Goal: Information Seeking & Learning: Learn about a topic

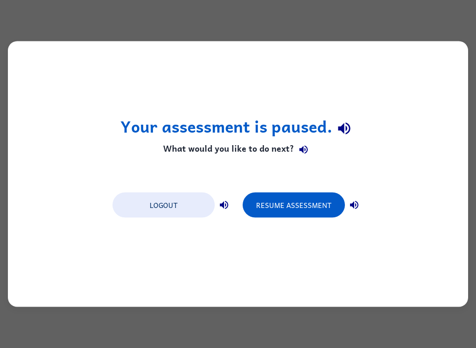
click at [298, 216] on button "Resume Assessment" at bounding box center [294, 205] width 102 height 25
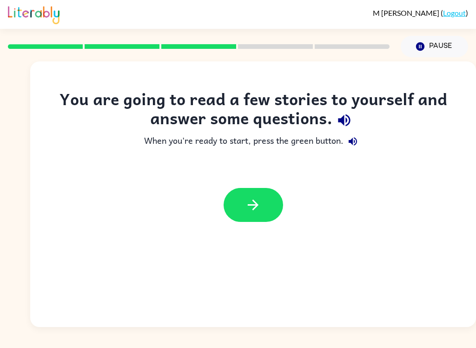
click at [348, 118] on icon "button" at bounding box center [344, 120] width 16 height 16
click at [252, 210] on icon "button" at bounding box center [253, 205] width 16 height 16
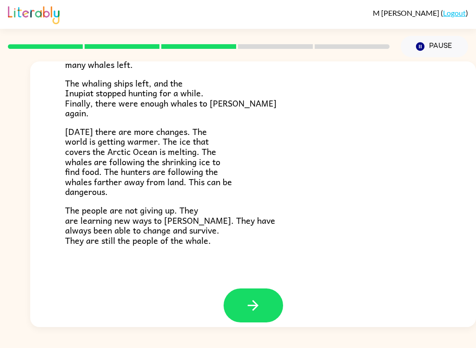
scroll to position [303, 0]
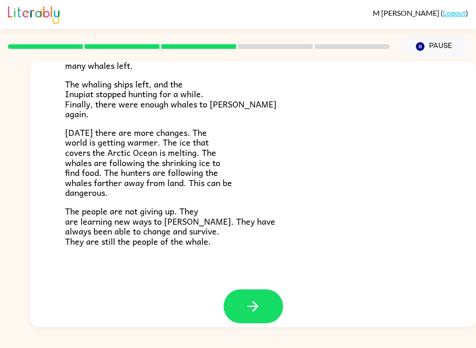
click at [263, 294] on button "button" at bounding box center [254, 306] width 60 height 34
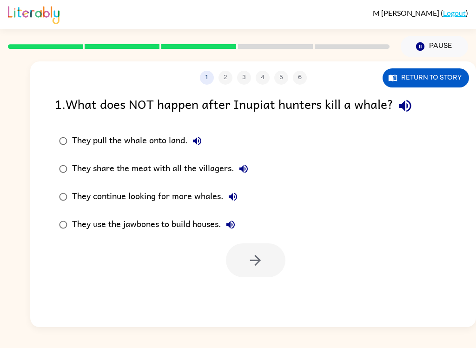
scroll to position [0, 0]
click at [414, 100] on icon "button" at bounding box center [405, 106] width 16 height 16
click at [204, 140] on button "They pull the whale onto land." at bounding box center [197, 141] width 19 height 19
click at [248, 170] on icon "button" at bounding box center [243, 168] width 11 height 11
click at [234, 196] on icon "button" at bounding box center [233, 197] width 8 height 8
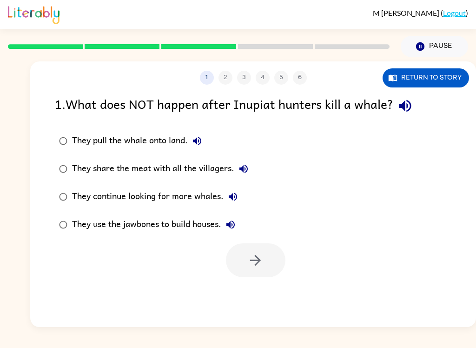
click at [231, 219] on button "They use the jawbones to build houses." at bounding box center [230, 224] width 19 height 19
click at [233, 223] on icon "button" at bounding box center [230, 224] width 11 height 11
click at [236, 226] on icon "button" at bounding box center [230, 224] width 11 height 11
click at [234, 226] on icon "button" at bounding box center [230, 224] width 11 height 11
click at [237, 212] on label "They use the jawbones to build houses." at bounding box center [154, 225] width 208 height 28
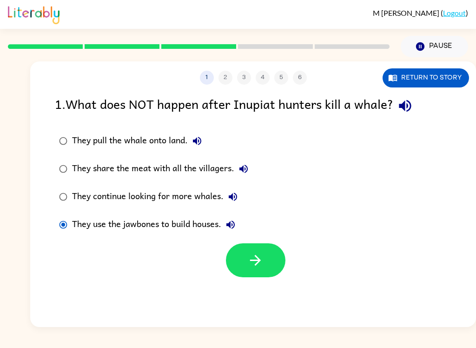
click at [235, 223] on icon "button" at bounding box center [231, 225] width 8 height 8
click at [235, 227] on icon "button" at bounding box center [230, 224] width 11 height 11
click at [232, 225] on icon "button" at bounding box center [231, 225] width 8 height 8
click at [234, 193] on icon "button" at bounding box center [232, 196] width 11 height 11
click at [403, 111] on icon "button" at bounding box center [405, 106] width 16 height 16
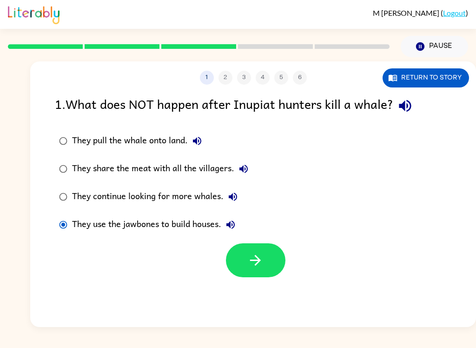
click at [235, 194] on icon "button" at bounding box center [233, 197] width 8 height 8
click at [450, 77] on button "Return to story" at bounding box center [426, 77] width 87 height 19
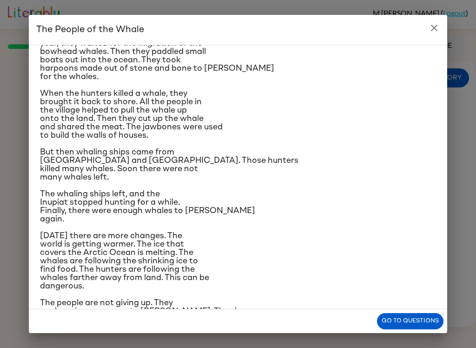
scroll to position [95, 0]
click at [420, 324] on button "Go to questions" at bounding box center [410, 321] width 67 height 16
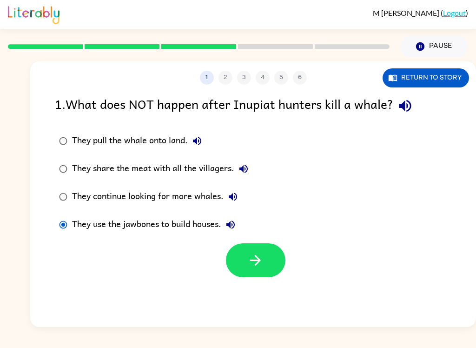
click at [236, 202] on icon "button" at bounding box center [232, 196] width 11 height 11
click at [253, 254] on icon "button" at bounding box center [256, 260] width 16 height 16
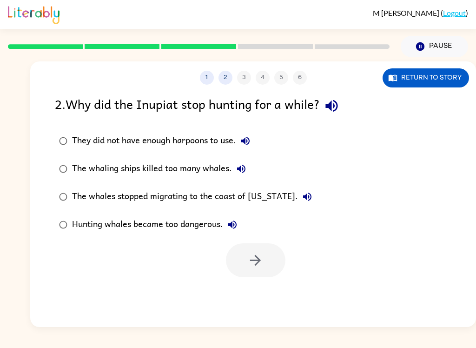
click at [334, 103] on icon "button" at bounding box center [332, 106] width 12 height 12
click at [248, 137] on icon "button" at bounding box center [245, 140] width 11 height 11
click at [248, 142] on icon "button" at bounding box center [245, 141] width 8 height 8
click at [248, 134] on button "They did not have enough harpoons to use." at bounding box center [245, 141] width 19 height 19
click at [248, 136] on icon "button" at bounding box center [245, 140] width 11 height 11
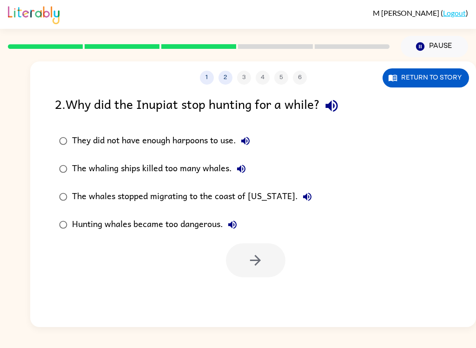
click at [242, 175] on button "The whaling ships killed too many whales." at bounding box center [241, 169] width 19 height 19
click at [303, 197] on icon "button" at bounding box center [307, 197] width 8 height 8
click at [230, 224] on icon "button" at bounding box center [232, 225] width 8 height 8
click at [242, 167] on icon "button" at bounding box center [241, 169] width 8 height 8
click at [423, 84] on button "Return to story" at bounding box center [426, 77] width 87 height 19
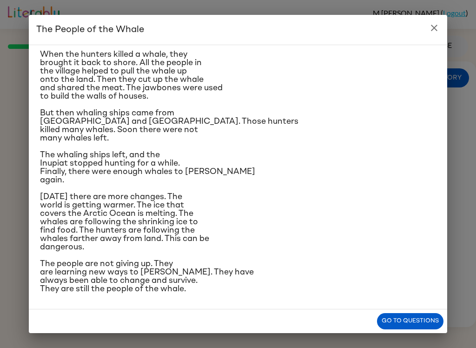
scroll to position [177, 0]
click at [421, 321] on button "Go to questions" at bounding box center [410, 321] width 67 height 16
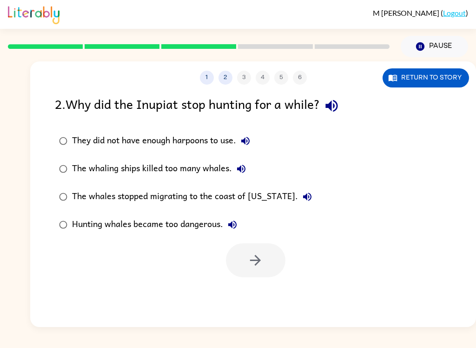
click at [244, 133] on button "They did not have enough harpoons to use." at bounding box center [245, 141] width 19 height 19
click at [244, 170] on icon "button" at bounding box center [241, 169] width 8 height 8
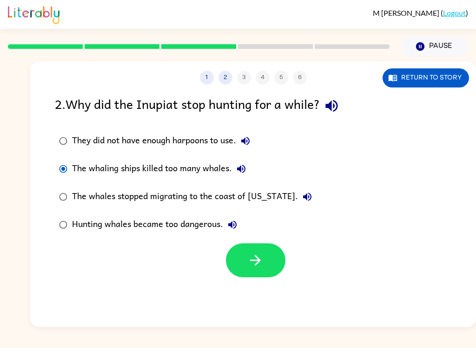
click at [254, 259] on icon "button" at bounding box center [256, 260] width 16 height 16
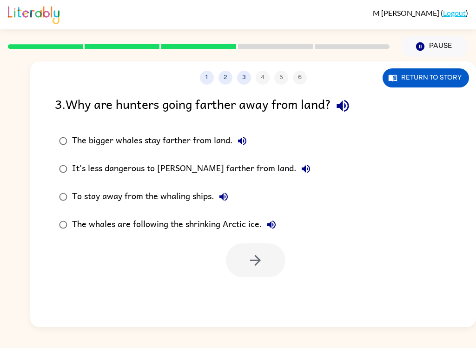
click at [349, 114] on icon "button" at bounding box center [343, 106] width 16 height 16
click at [245, 128] on label "The bigger whales stay farther from land." at bounding box center [185, 141] width 270 height 28
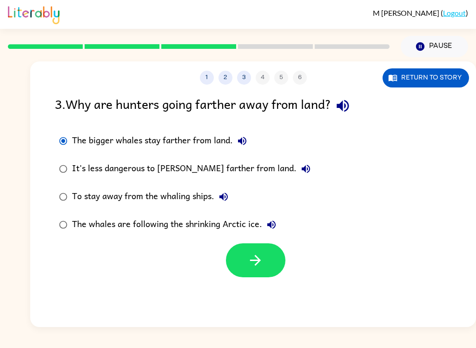
click at [241, 144] on icon "button" at bounding box center [242, 140] width 11 height 11
click at [302, 169] on icon "button" at bounding box center [306, 169] width 8 height 8
click at [227, 198] on icon "button" at bounding box center [223, 196] width 11 height 11
click at [273, 224] on icon "button" at bounding box center [272, 225] width 8 height 8
click at [434, 77] on button "Return to story" at bounding box center [426, 77] width 87 height 19
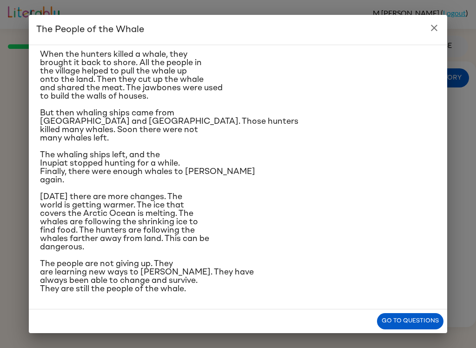
scroll to position [234, 0]
click at [428, 318] on button "Go to questions" at bounding box center [410, 321] width 67 height 16
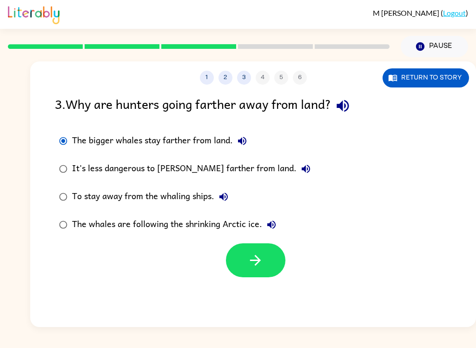
click at [239, 139] on icon "button" at bounding box center [242, 140] width 11 height 11
click at [301, 164] on icon "button" at bounding box center [306, 168] width 11 height 11
click at [273, 227] on icon "button" at bounding box center [271, 224] width 11 height 11
click at [264, 263] on button "button" at bounding box center [256, 260] width 60 height 34
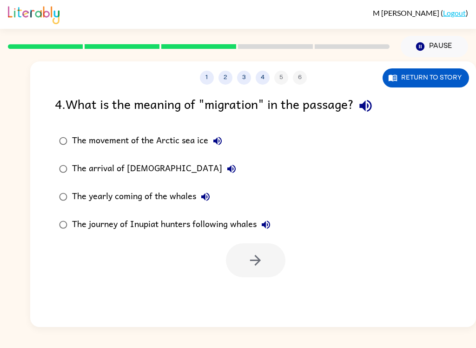
click at [372, 100] on icon "button" at bounding box center [366, 106] width 16 height 16
click at [216, 138] on icon "button" at bounding box center [217, 140] width 11 height 11
click at [226, 167] on icon "button" at bounding box center [231, 168] width 11 height 11
click at [210, 195] on icon "button" at bounding box center [205, 196] width 11 height 11
click at [268, 218] on button "The journey of Inupiat hunters following whales" at bounding box center [266, 224] width 19 height 19
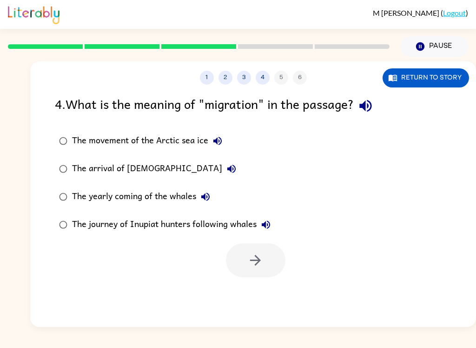
click at [214, 194] on button "The yearly coming of the whales" at bounding box center [205, 196] width 19 height 19
click at [437, 78] on button "Return to story" at bounding box center [426, 77] width 87 height 19
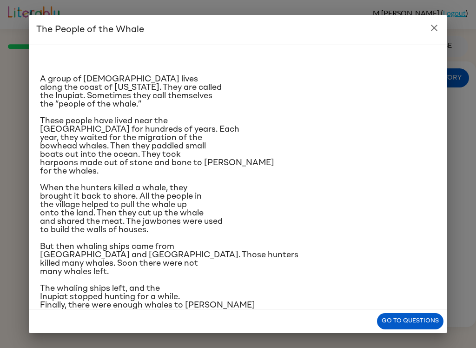
click at [429, 314] on button "Go to questions" at bounding box center [410, 321] width 67 height 16
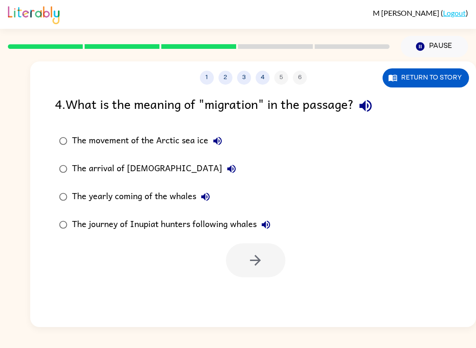
click at [218, 140] on icon "button" at bounding box center [217, 140] width 11 height 11
click at [211, 194] on icon "button" at bounding box center [205, 196] width 11 height 11
click at [72, 190] on label "The yearly coming of the whales" at bounding box center [165, 197] width 230 height 28
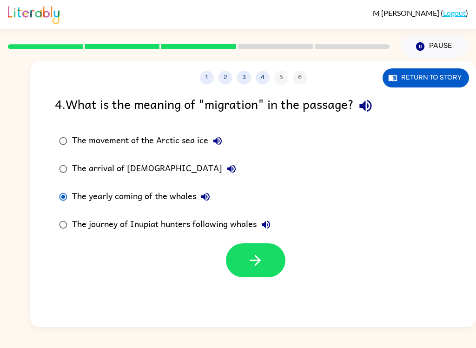
click at [264, 264] on button "button" at bounding box center [256, 260] width 60 height 34
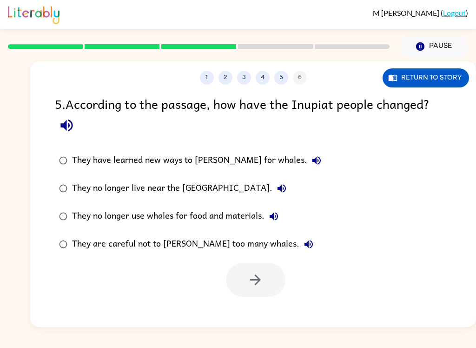
click at [60, 122] on icon "button" at bounding box center [67, 125] width 16 height 16
click at [313, 163] on icon "button" at bounding box center [317, 160] width 8 height 8
click at [276, 190] on icon "button" at bounding box center [281, 188] width 11 height 11
click at [275, 214] on icon "button" at bounding box center [274, 216] width 8 height 8
click at [303, 248] on icon "button" at bounding box center [308, 244] width 11 height 11
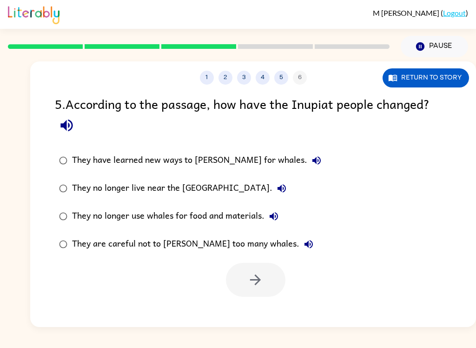
click at [273, 148] on label "They have learned new ways to [PERSON_NAME] for whales." at bounding box center [190, 161] width 281 height 28
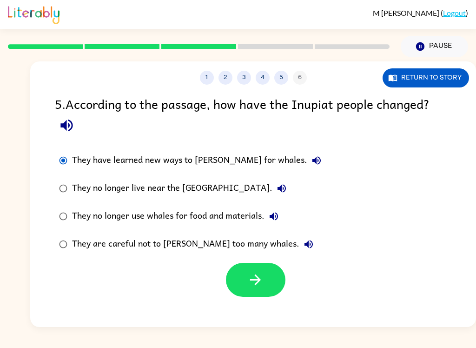
click at [313, 160] on icon "button" at bounding box center [317, 160] width 8 height 8
click at [311, 165] on icon "button" at bounding box center [316, 160] width 11 height 11
click at [305, 245] on icon "button" at bounding box center [309, 244] width 8 height 8
click at [313, 164] on icon "button" at bounding box center [317, 160] width 8 height 8
click at [405, 76] on button "Return to story" at bounding box center [426, 77] width 87 height 19
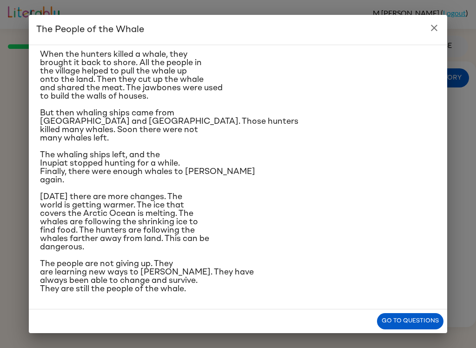
click at [412, 321] on button "Go to questions" at bounding box center [410, 321] width 67 height 16
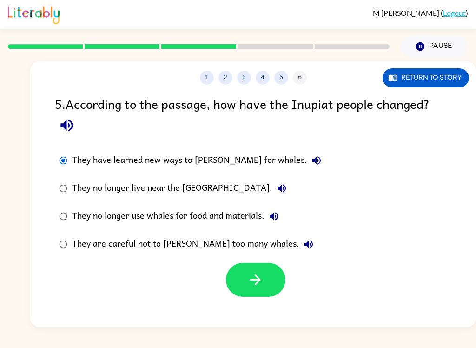
click at [308, 156] on button "They have learned new ways to [PERSON_NAME] for whales." at bounding box center [317, 160] width 19 height 19
click at [265, 270] on button "button" at bounding box center [256, 280] width 60 height 34
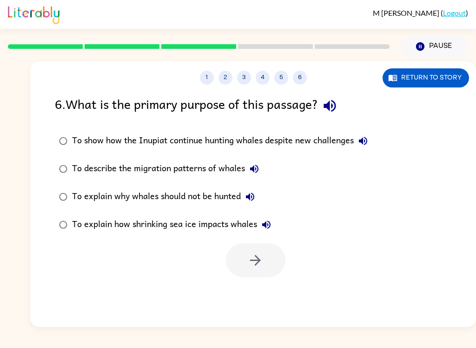
click at [337, 108] on icon "button" at bounding box center [330, 106] width 16 height 16
click at [369, 133] on button "To show how the Inupiat continue hunting whales despite new challenges" at bounding box center [363, 141] width 19 height 19
click at [257, 165] on icon "button" at bounding box center [254, 168] width 11 height 11
click at [256, 194] on icon "button" at bounding box center [250, 196] width 11 height 11
click at [268, 226] on icon "button" at bounding box center [266, 224] width 11 height 11
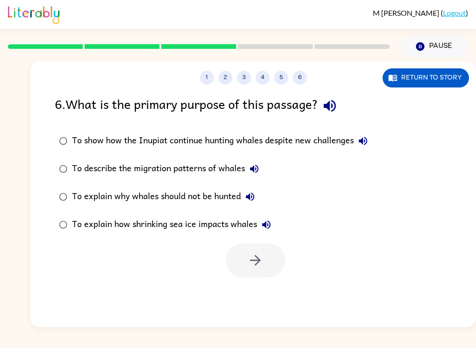
click at [369, 147] on icon "button" at bounding box center [363, 140] width 11 height 11
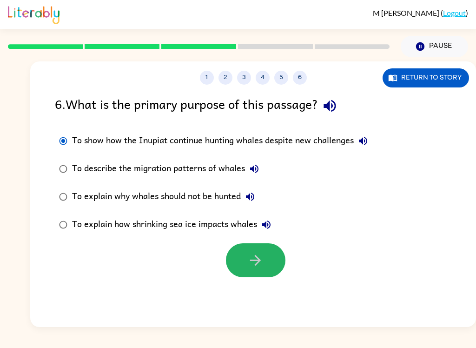
click at [255, 257] on icon "button" at bounding box center [256, 260] width 16 height 16
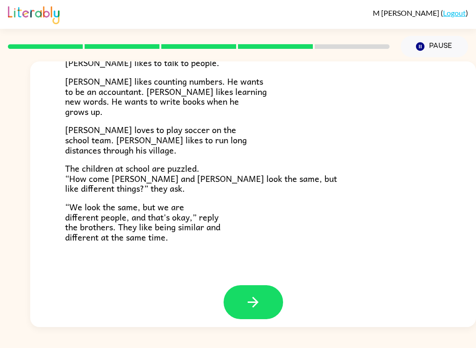
scroll to position [194, 0]
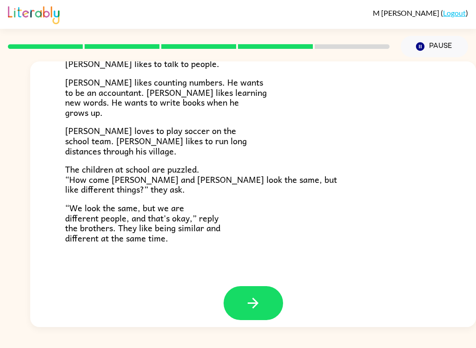
click at [268, 286] on button "button" at bounding box center [254, 303] width 60 height 34
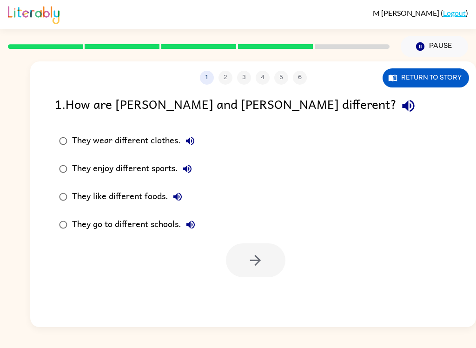
click at [397, 117] on button "button" at bounding box center [409, 106] width 24 height 24
click at [193, 137] on icon "button" at bounding box center [190, 140] width 11 height 11
click at [185, 156] on label "They enjoy different sports." at bounding box center [127, 169] width 155 height 28
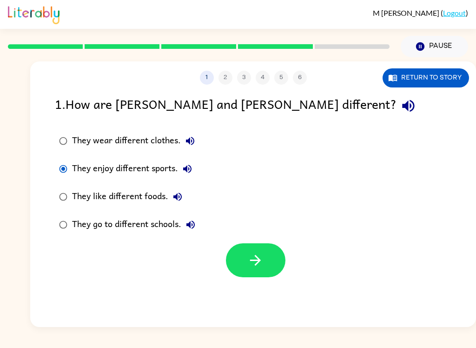
click at [185, 173] on icon "button" at bounding box center [187, 168] width 11 height 11
click at [180, 194] on icon "button" at bounding box center [178, 197] width 8 height 8
click at [192, 229] on icon "button" at bounding box center [190, 224] width 11 height 11
click at [183, 166] on icon "button" at bounding box center [187, 168] width 11 height 11
click at [425, 72] on button "Return to story" at bounding box center [426, 77] width 87 height 19
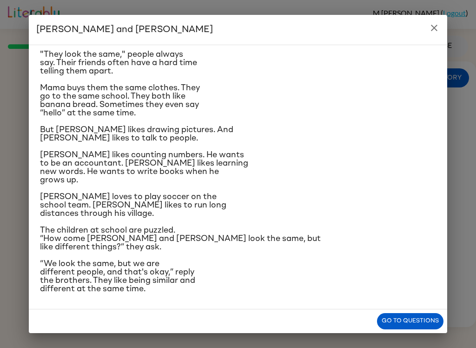
scroll to position [108, 0]
click at [404, 320] on button "Go to questions" at bounding box center [410, 321] width 67 height 16
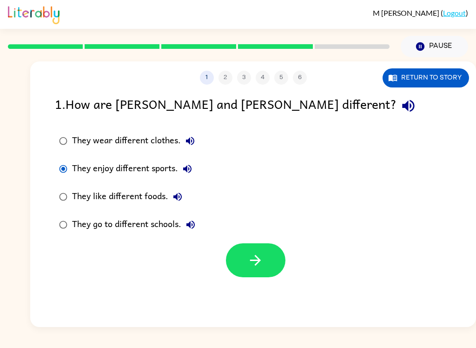
click at [262, 261] on icon "button" at bounding box center [256, 260] width 16 height 16
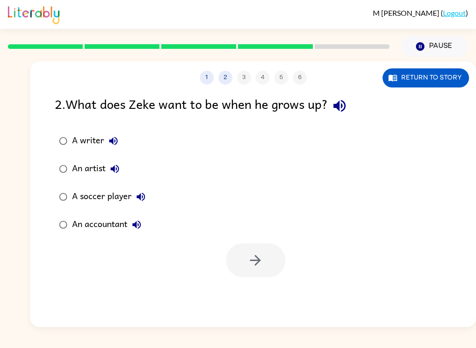
click at [425, 40] on button "Pause Pause" at bounding box center [434, 46] width 67 height 21
